Goal: Find specific page/section: Find specific page/section

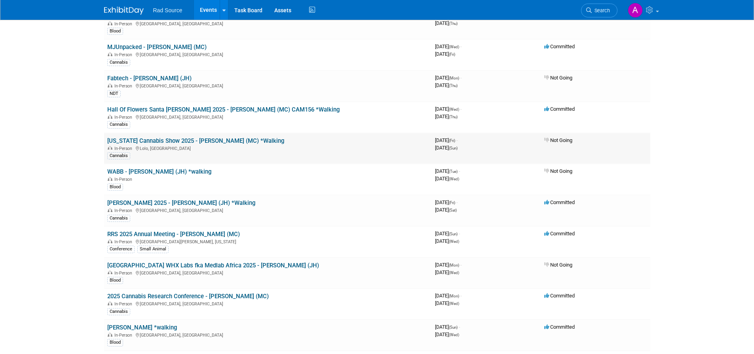
scroll to position [111, 0]
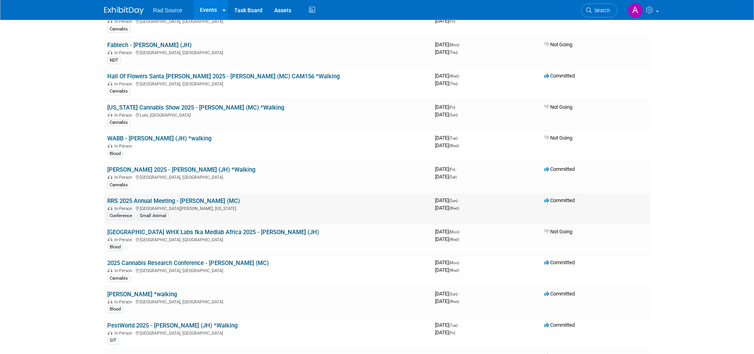
click at [180, 199] on link "RRS 2025 Annual Meeting - [PERSON_NAME] (MC)" at bounding box center [173, 201] width 133 height 7
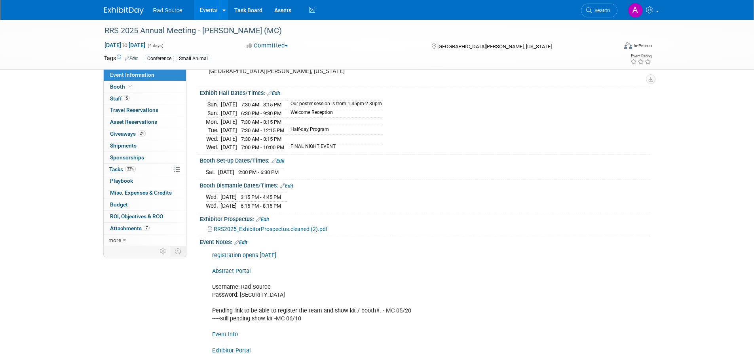
scroll to position [112, 0]
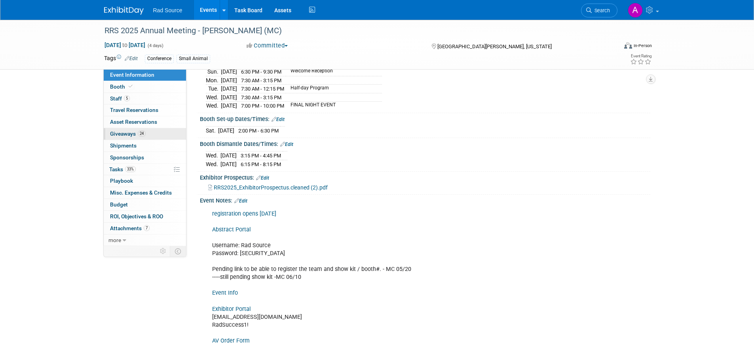
click at [151, 133] on link "24 Giveaways 24" at bounding box center [145, 133] width 82 height 11
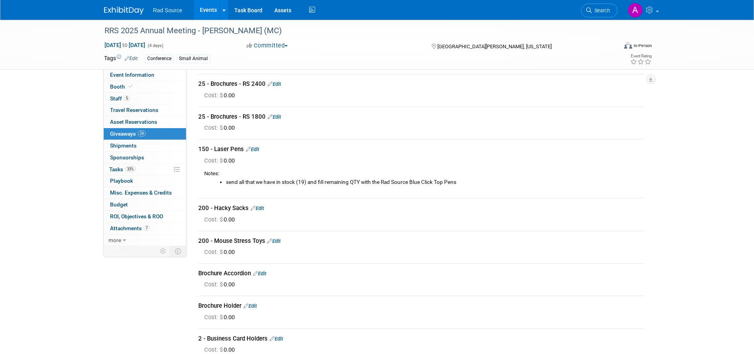
scroll to position [0, 0]
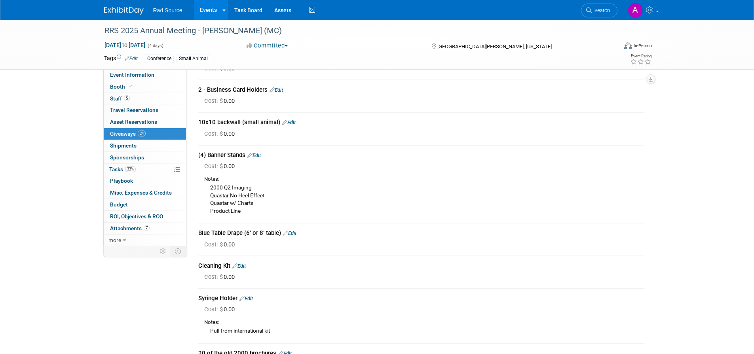
scroll to position [528, 0]
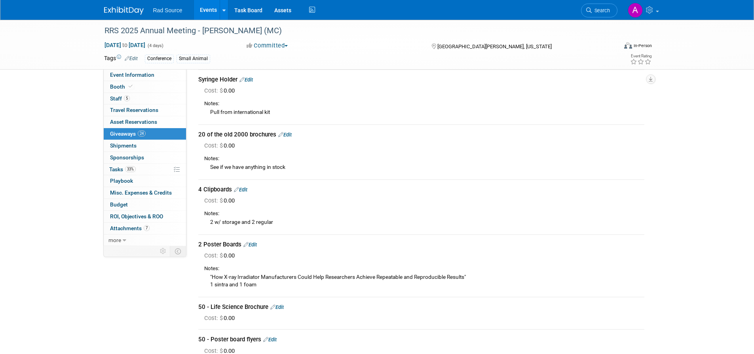
drag, startPoint x: 583, startPoint y: 4, endPoint x: 596, endPoint y: 7, distance: 13.4
click at [583, 4] on li "Search" at bounding box center [599, 9] width 36 height 19
click at [596, 7] on link "Search" at bounding box center [599, 11] width 36 height 14
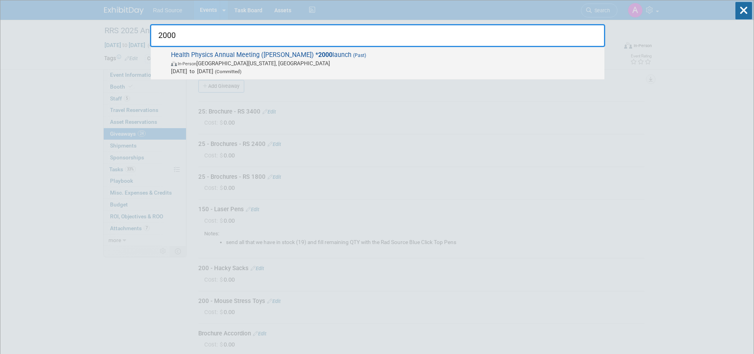
type input "2000"
click at [283, 53] on span "Health Physics Annual Meeting (Nathan) * 2000 launch (Past) In-Person Fort Wash…" at bounding box center [385, 63] width 432 height 24
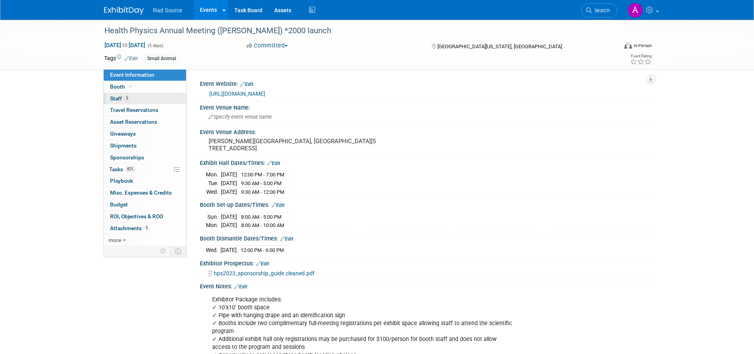
click at [136, 99] on link "3 Staff 3" at bounding box center [145, 98] width 82 height 11
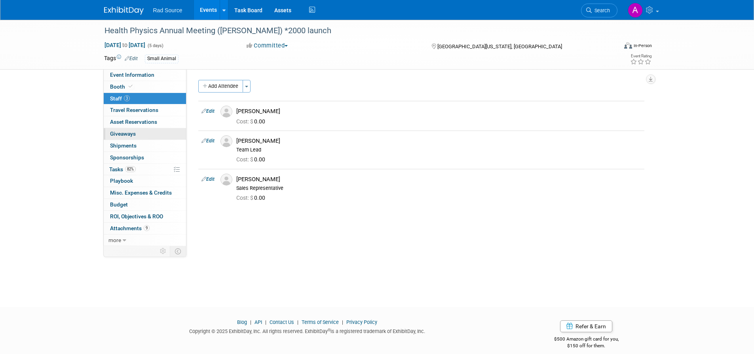
click at [152, 134] on link "0 Giveaways 0" at bounding box center [145, 133] width 82 height 11
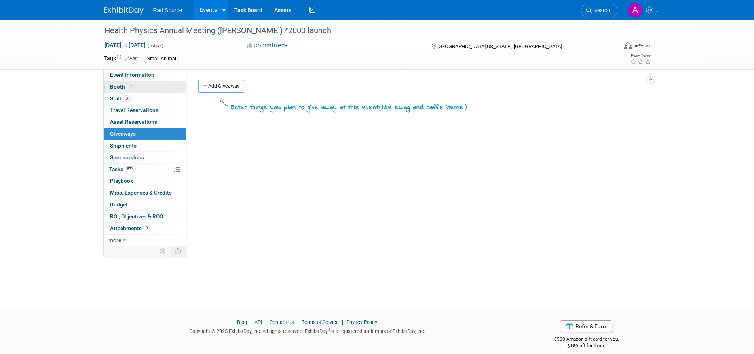
click at [144, 91] on link "Booth" at bounding box center [145, 86] width 82 height 11
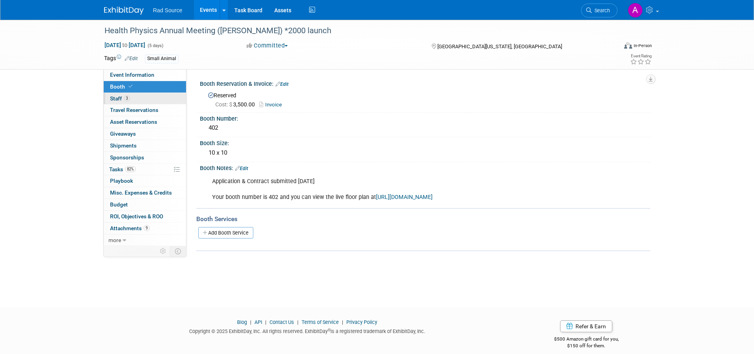
click at [149, 99] on link "3 Staff 3" at bounding box center [145, 98] width 82 height 11
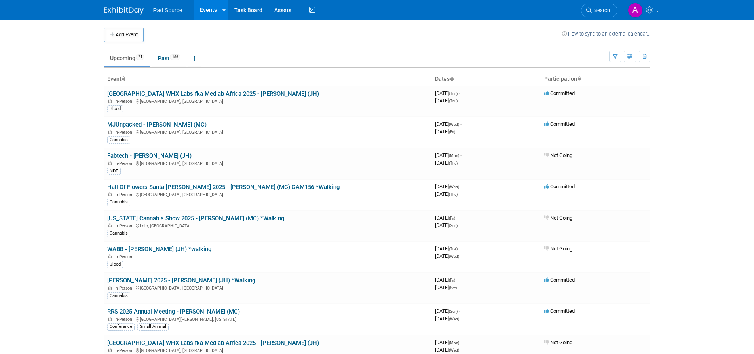
click at [449, 79] on th "Dates" at bounding box center [486, 78] width 109 height 13
click at [452, 79] on icon at bounding box center [452, 79] width 4 height 5
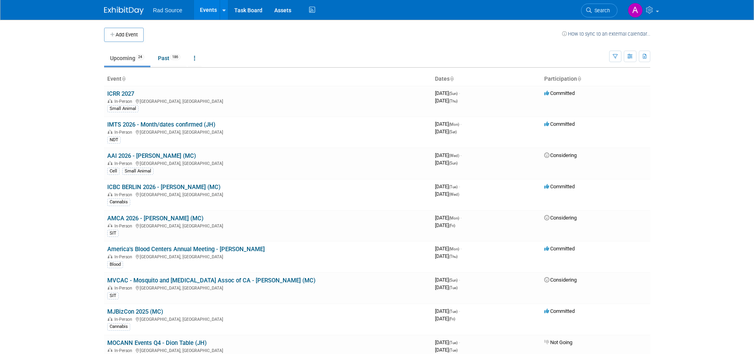
click at [452, 79] on icon at bounding box center [452, 79] width 4 height 5
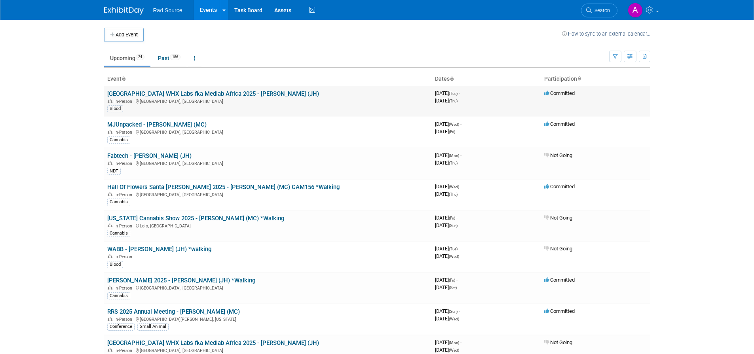
click at [192, 93] on link "[GEOGRAPHIC_DATA] WHX Labs fka Medlab Africa 2025 - [PERSON_NAME] (JH)" at bounding box center [213, 93] width 212 height 7
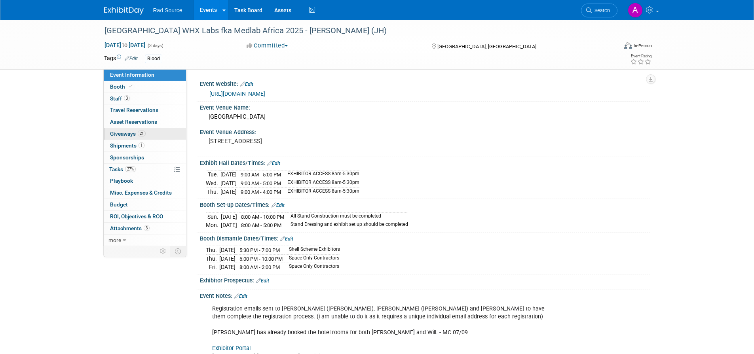
click at [136, 135] on span "Giveaways 21" at bounding box center [128, 134] width 36 height 6
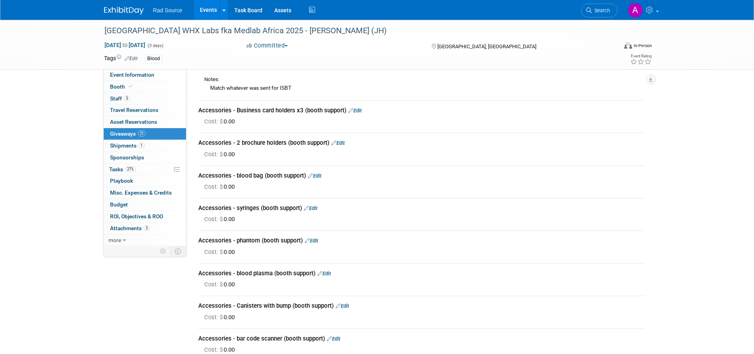
scroll to position [150, 0]
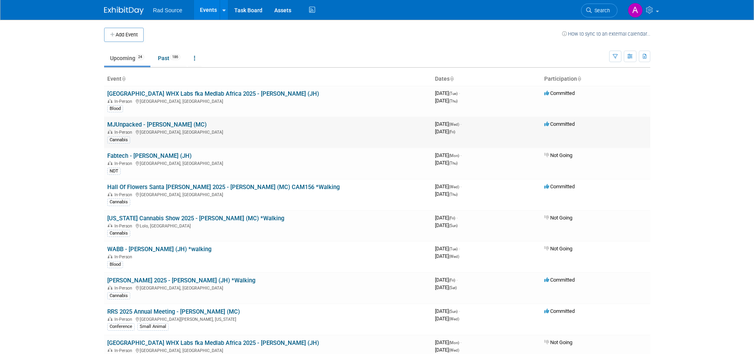
click at [134, 125] on link "MJUnpacked - [PERSON_NAME] (MC)" at bounding box center [156, 124] width 99 height 7
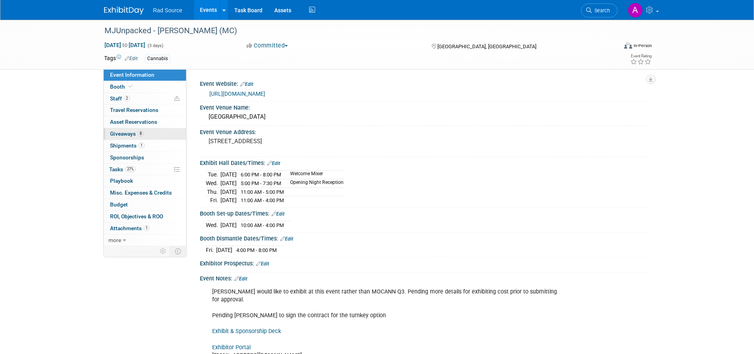
click at [154, 134] on link "8 Giveaways 8" at bounding box center [145, 133] width 82 height 11
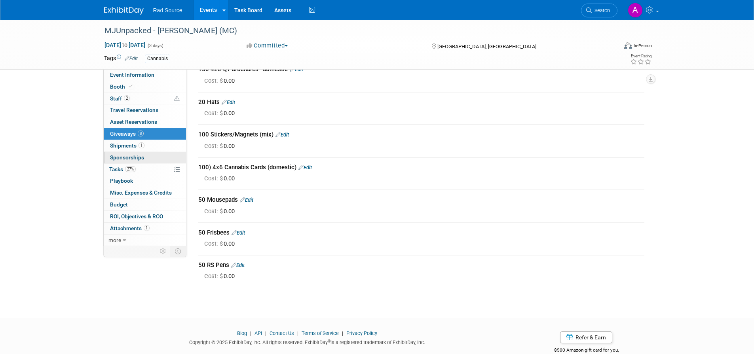
scroll to position [94, 0]
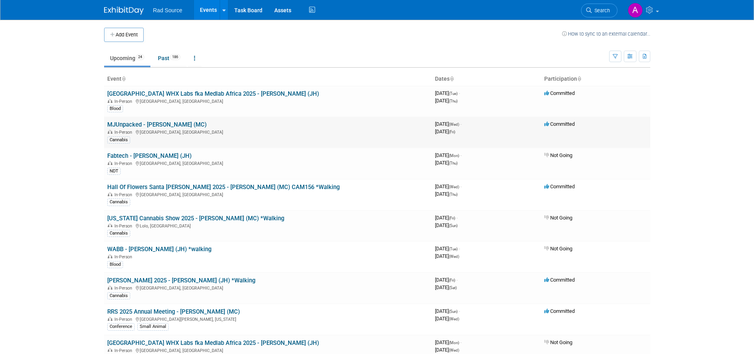
click at [155, 124] on link "MJUnpacked - [PERSON_NAME] (MC)" at bounding box center [156, 124] width 99 height 7
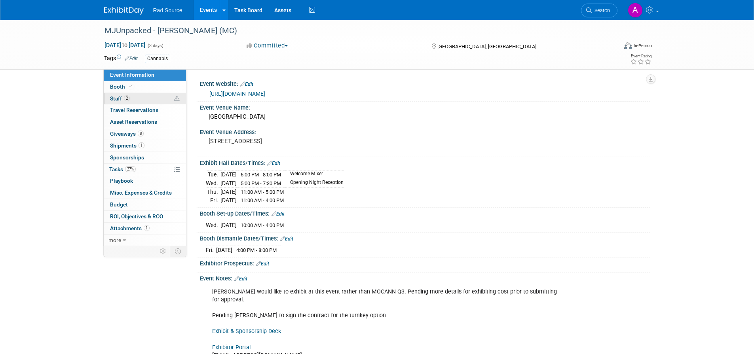
click at [139, 101] on link "2 Staff 2" at bounding box center [145, 98] width 82 height 11
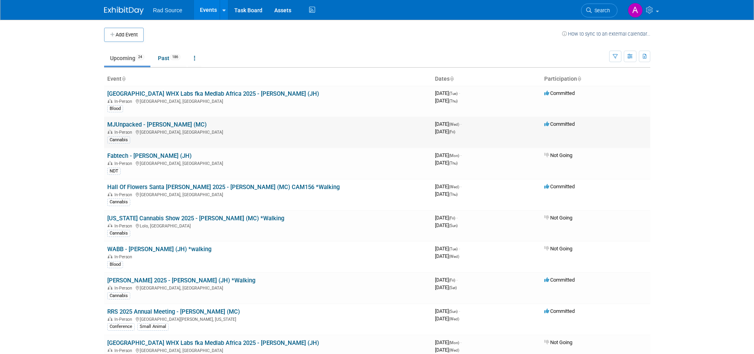
click at [152, 125] on link "MJUnpacked - [PERSON_NAME] (MC)" at bounding box center [156, 124] width 99 height 7
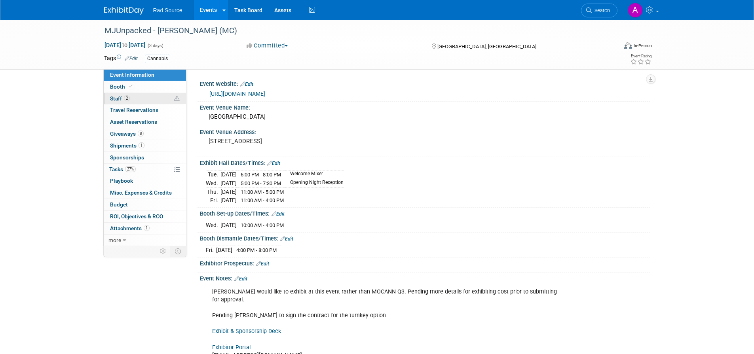
click at [130, 99] on link "2 Staff 2" at bounding box center [145, 98] width 82 height 11
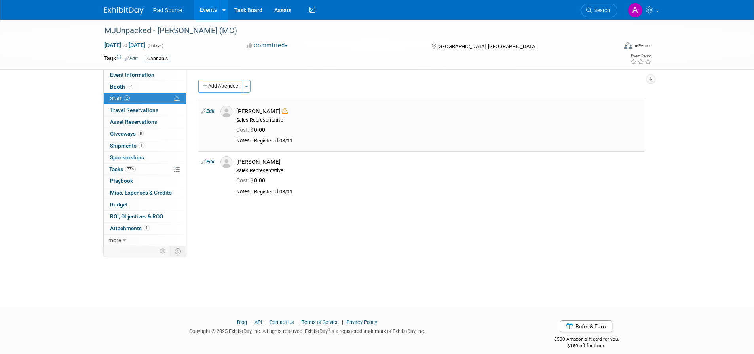
click at [282, 112] on icon at bounding box center [285, 111] width 6 height 6
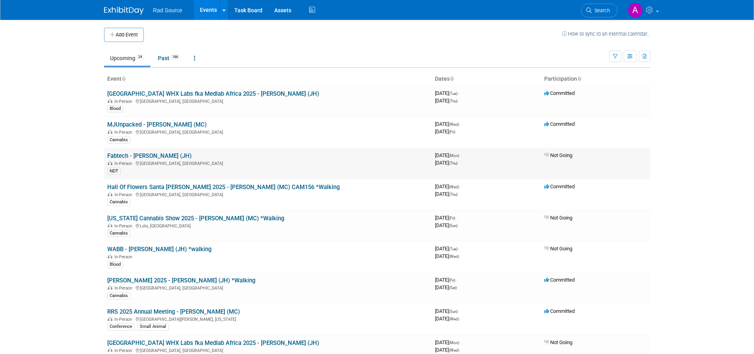
click at [143, 157] on link "Fabtech - [PERSON_NAME] (JH)" at bounding box center [149, 155] width 84 height 7
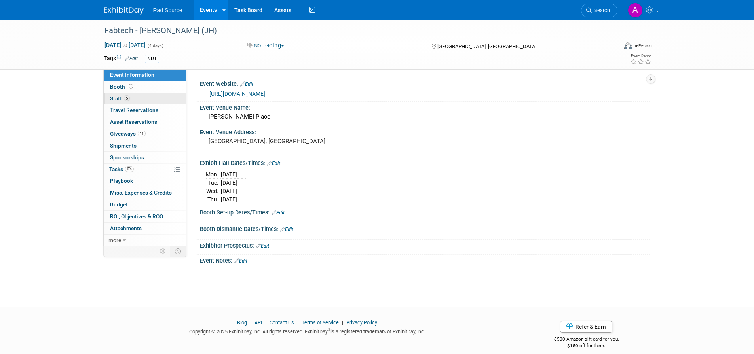
click at [133, 99] on link "5 Staff 5" at bounding box center [145, 98] width 82 height 11
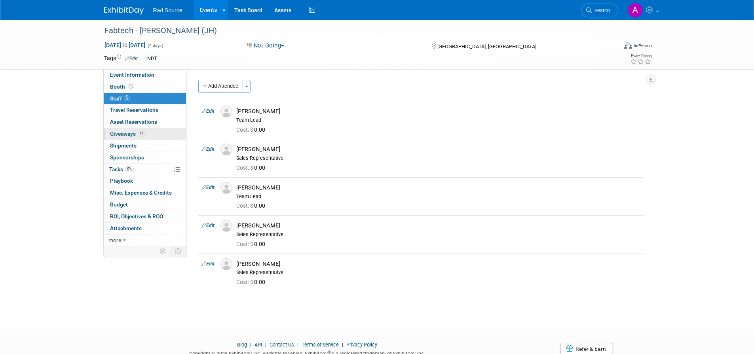
click at [135, 135] on span "Giveaways 11" at bounding box center [128, 134] width 36 height 6
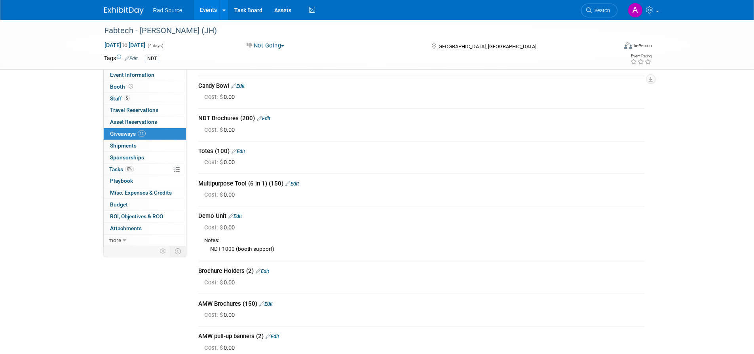
scroll to position [259, 0]
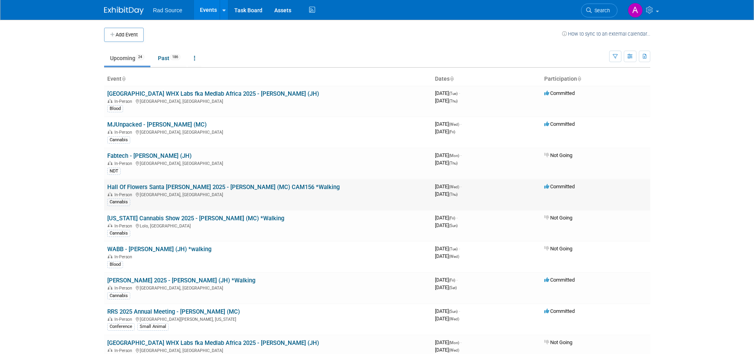
click at [205, 186] on link "Hall Of Flowers Santa [PERSON_NAME] 2025 - [PERSON_NAME] (MC) CAM156 *Walking" at bounding box center [223, 187] width 232 height 7
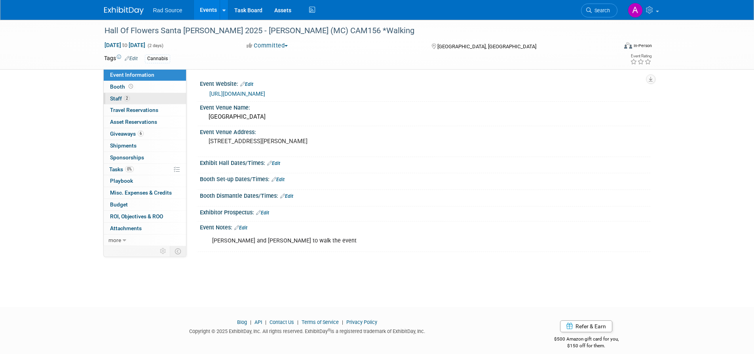
click at [137, 100] on link "2 Staff 2" at bounding box center [145, 98] width 82 height 11
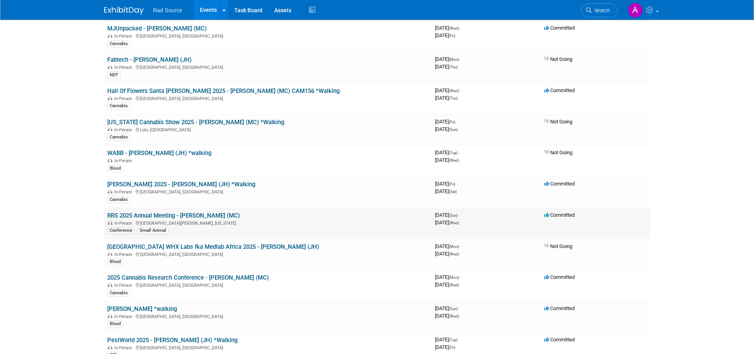
scroll to position [97, 0]
click at [185, 215] on link "RRS 2025 Annual Meeting - [PERSON_NAME] (MC)" at bounding box center [173, 215] width 133 height 7
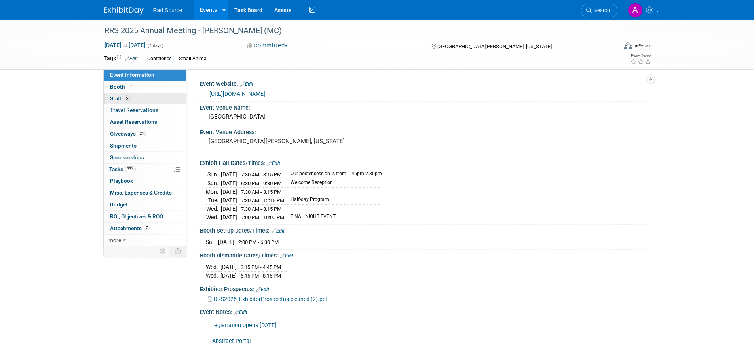
click at [129, 98] on span "5" at bounding box center [127, 98] width 6 height 6
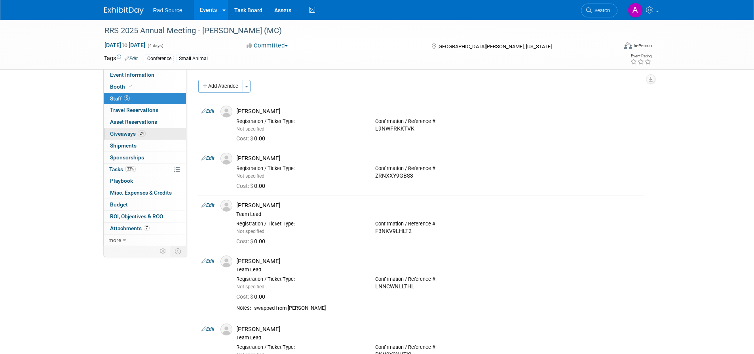
click at [144, 130] on link "24 Giveaways 24" at bounding box center [145, 133] width 82 height 11
